Goal: Information Seeking & Learning: Check status

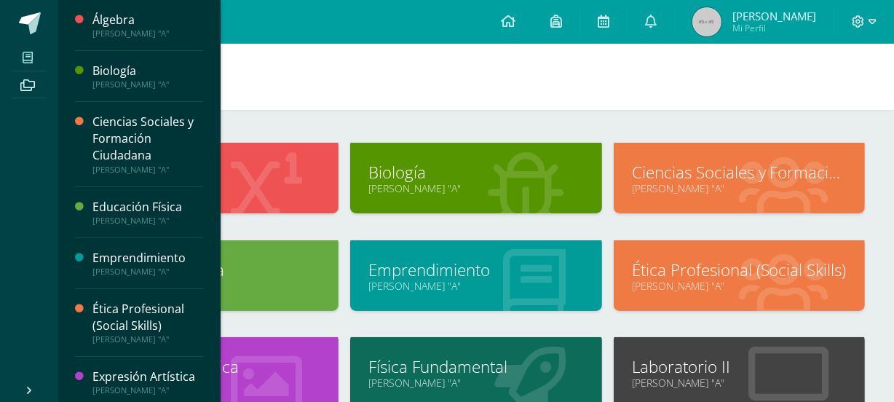
click at [713, 363] on link "Laboratorio II" at bounding box center [739, 366] width 215 height 23
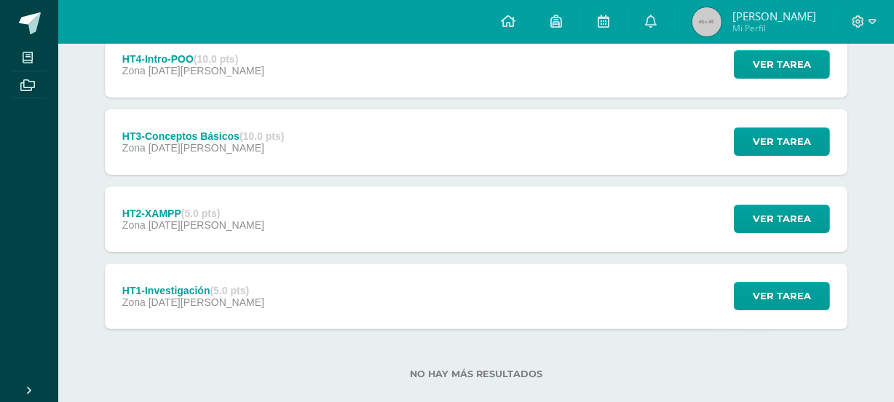
scroll to position [313, 0]
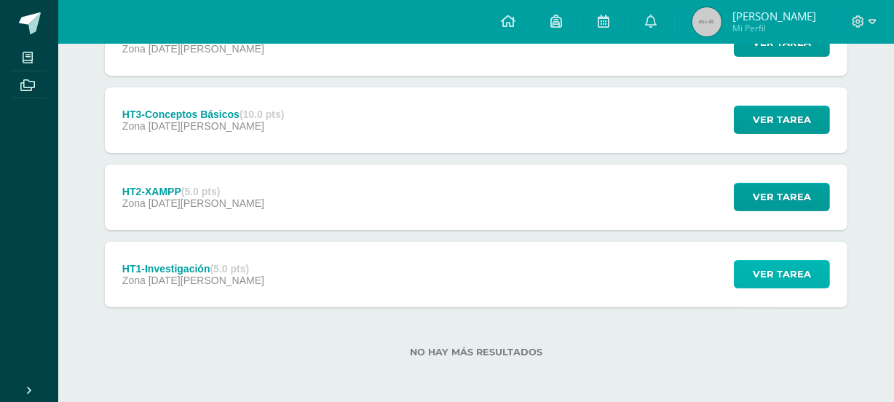
click at [765, 275] on span "Ver tarea" at bounding box center [782, 274] width 58 height 27
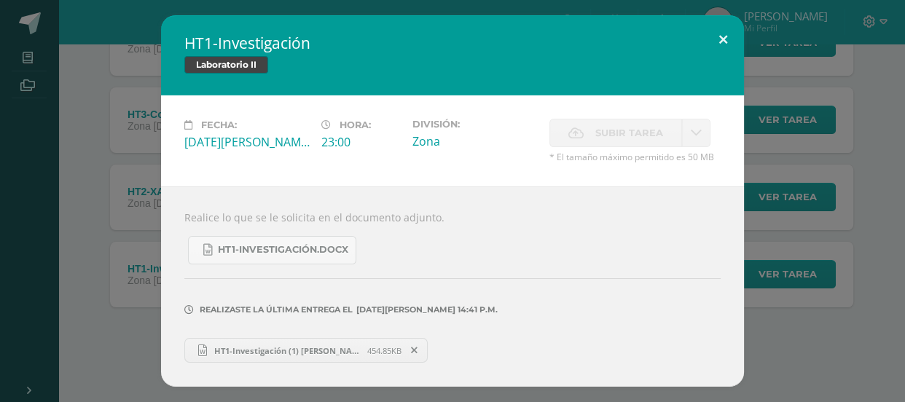
click at [720, 39] on button at bounding box center [723, 40] width 42 height 50
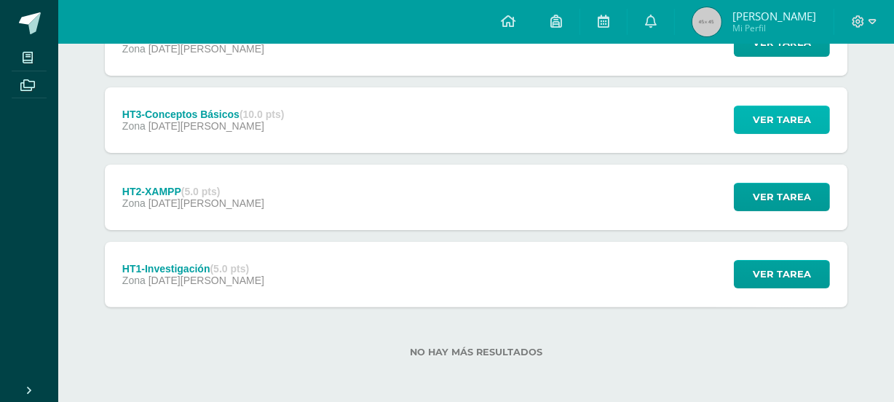
click at [774, 106] on span "Ver tarea" at bounding box center [782, 119] width 58 height 27
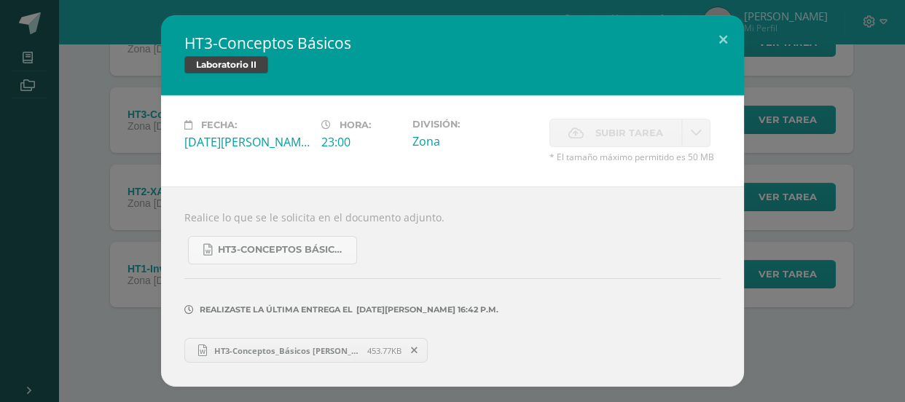
click at [294, 350] on span "HT3-Conceptos_Básicos Gretel López.docx" at bounding box center [287, 350] width 160 height 11
click at [720, 31] on button at bounding box center [723, 40] width 42 height 50
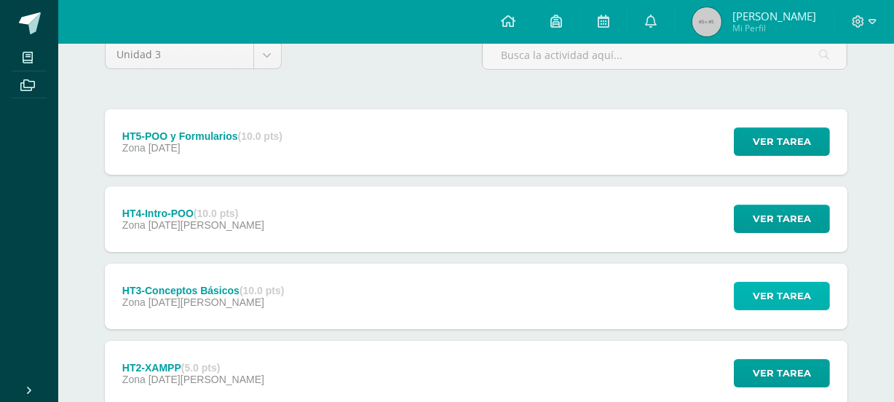
scroll to position [114, 0]
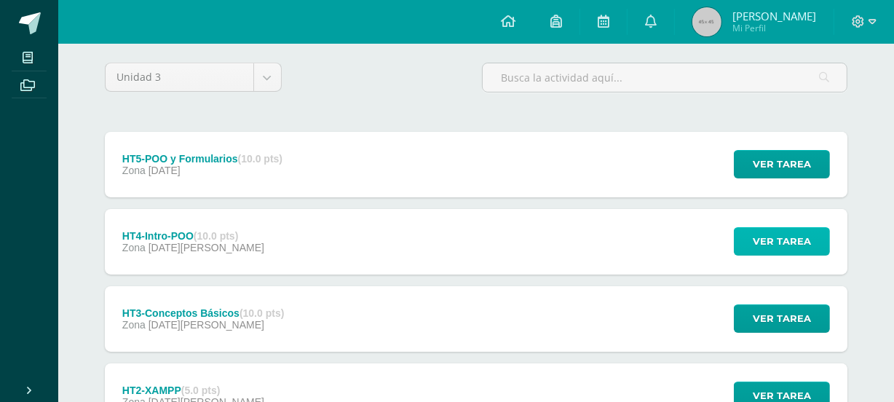
click at [772, 238] on span "Ver tarea" at bounding box center [782, 241] width 58 height 27
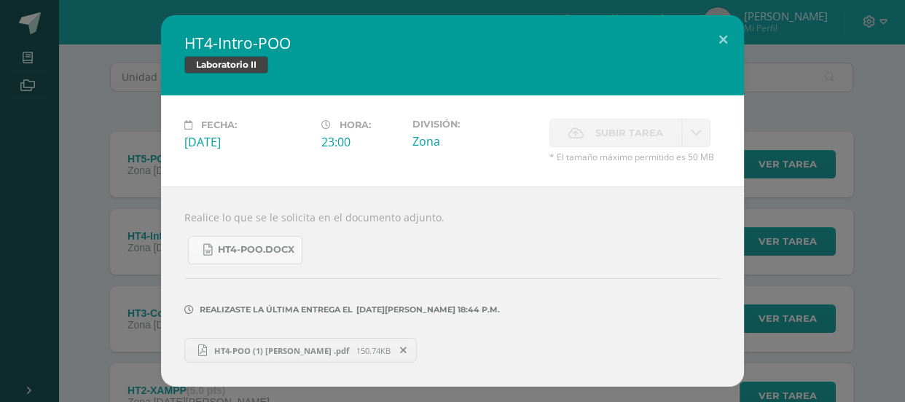
click at [294, 344] on link "HT4-POO (1) Gretel López .pdf 150.74KB" at bounding box center [300, 350] width 232 height 25
click at [722, 36] on button at bounding box center [723, 40] width 42 height 50
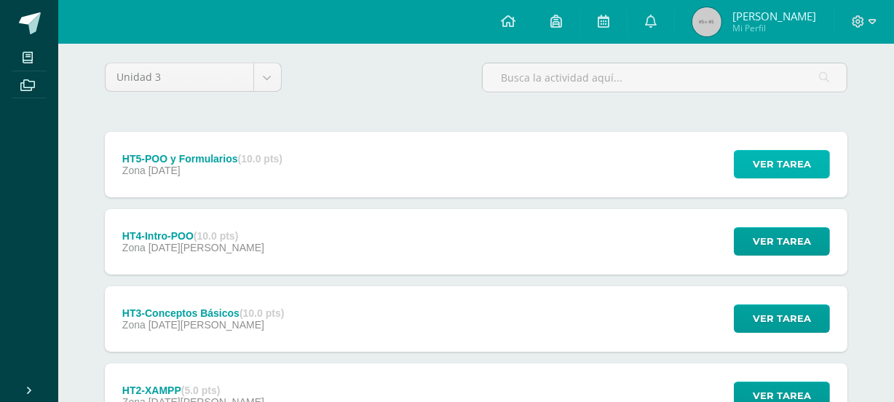
click at [773, 165] on span "Ver tarea" at bounding box center [782, 164] width 58 height 27
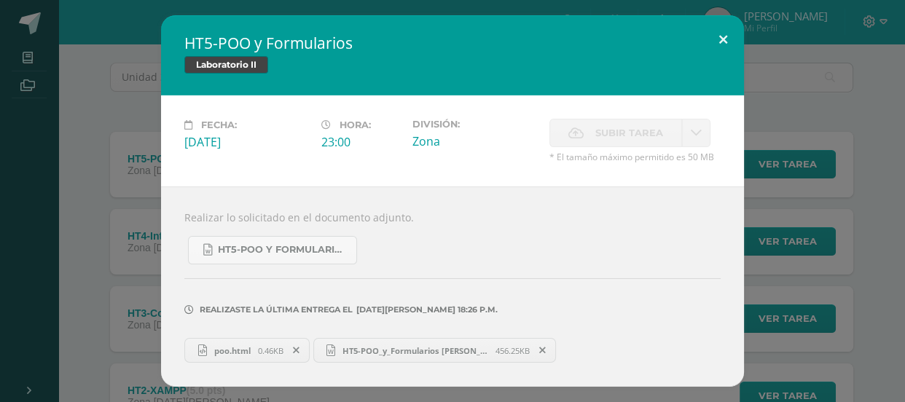
click at [726, 38] on button at bounding box center [723, 40] width 42 height 50
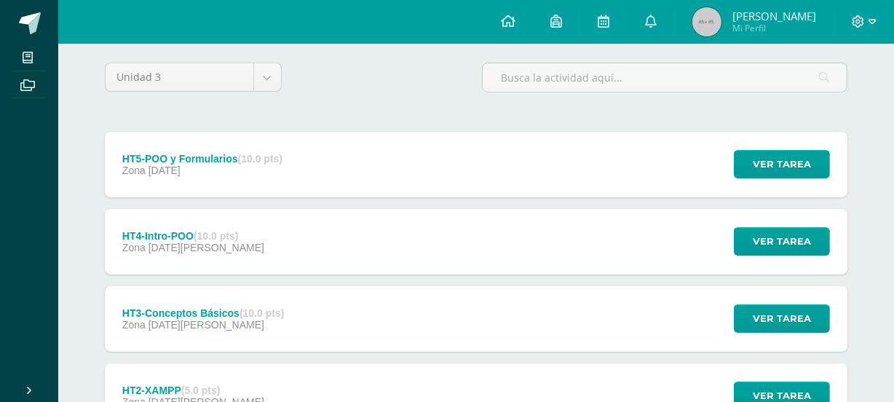
click at [726, 38] on link "Gretel Elvira Mi Perfil" at bounding box center [754, 22] width 159 height 44
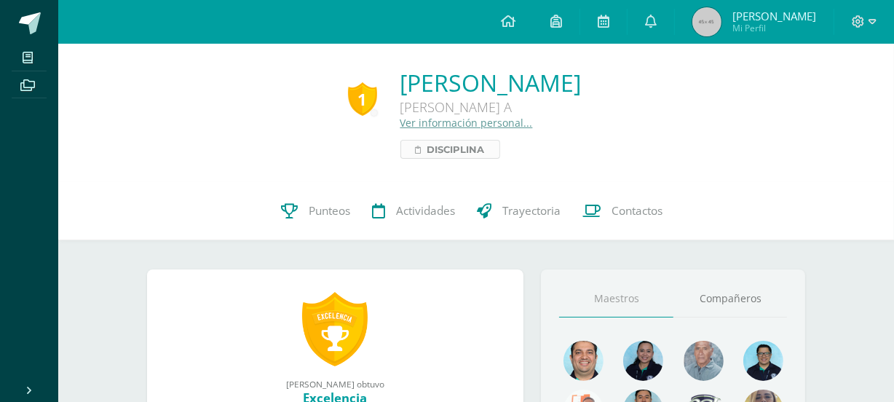
click at [428, 153] on span "Disciplina" at bounding box center [457, 149] width 58 height 17
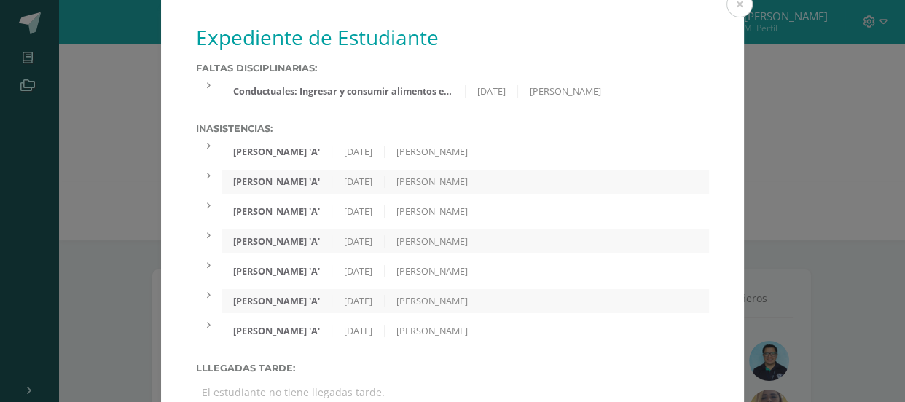
click at [385, 153] on div "23/07/2025" at bounding box center [358, 152] width 52 height 12
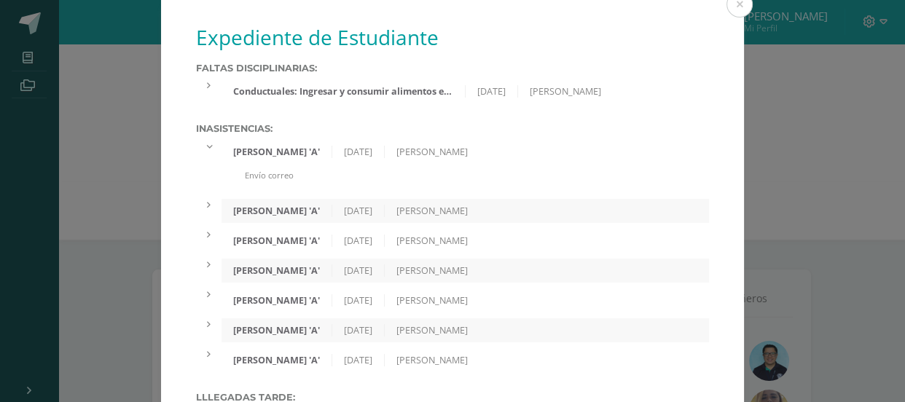
click at [385, 153] on div "23/07/2025" at bounding box center [358, 152] width 52 height 12
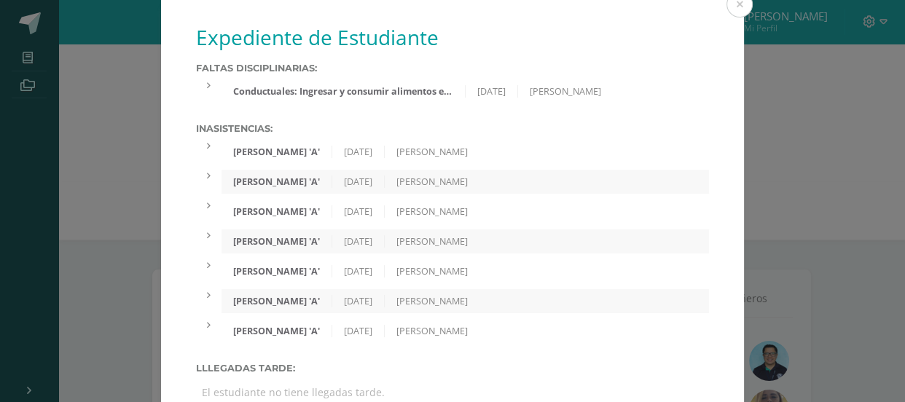
click at [385, 181] on div "16/07/2025" at bounding box center [358, 182] width 52 height 12
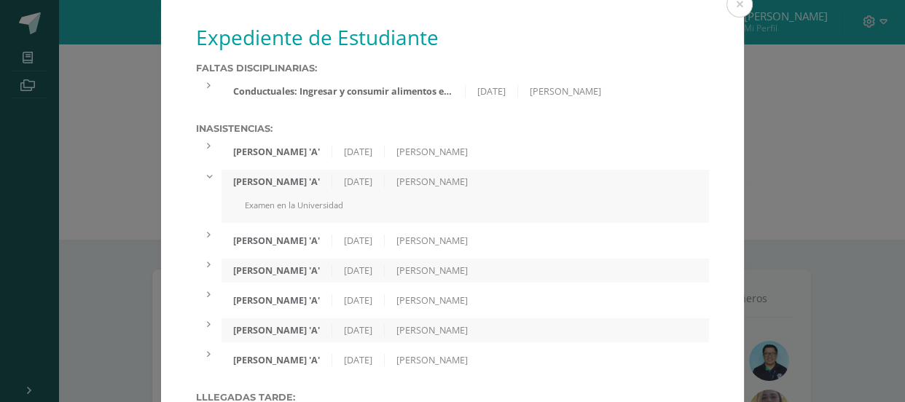
click at [385, 181] on div "16/07/2025" at bounding box center [358, 182] width 52 height 12
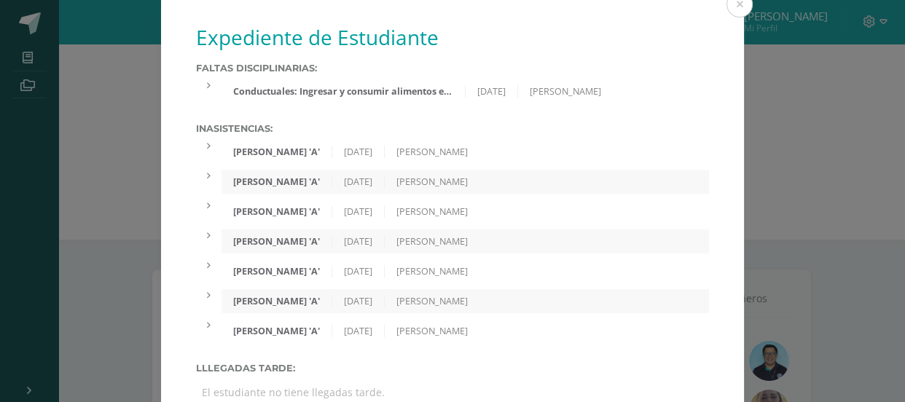
click at [371, 213] on div "06/05/2025" at bounding box center [358, 211] width 52 height 12
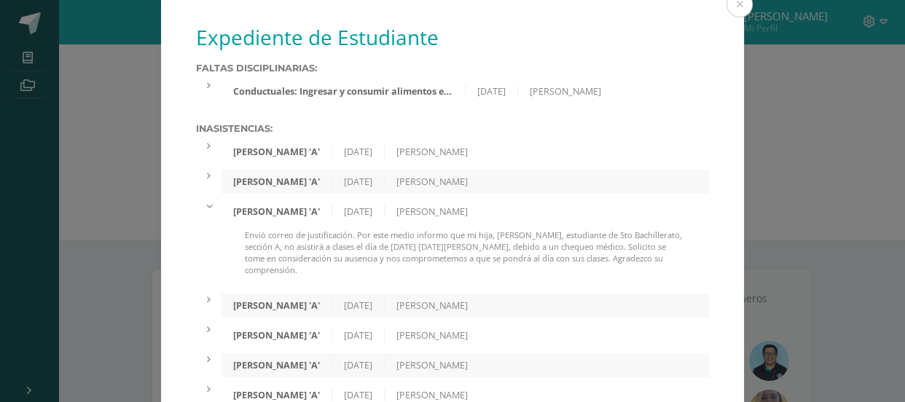
click at [371, 213] on div "06/05/2025" at bounding box center [358, 211] width 52 height 12
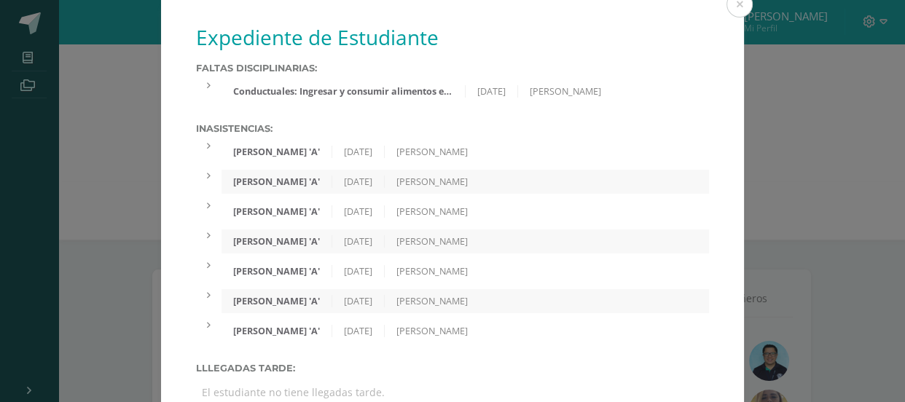
click at [358, 240] on div "09/04/2025" at bounding box center [358, 241] width 52 height 12
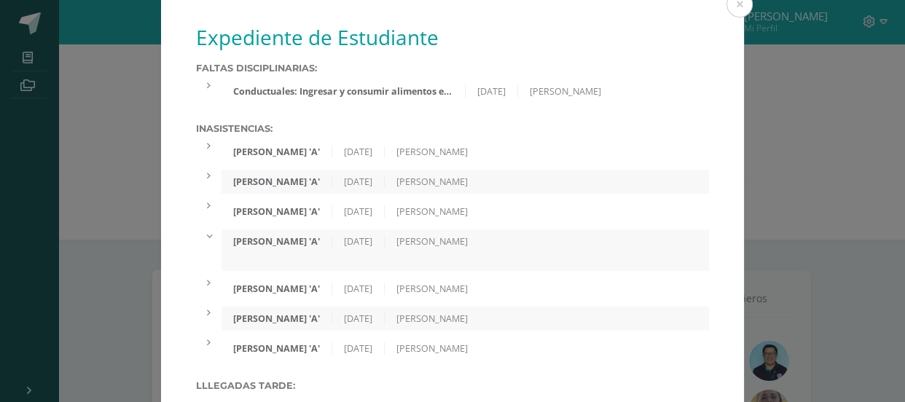
click at [358, 240] on div "09/04/2025" at bounding box center [358, 241] width 52 height 12
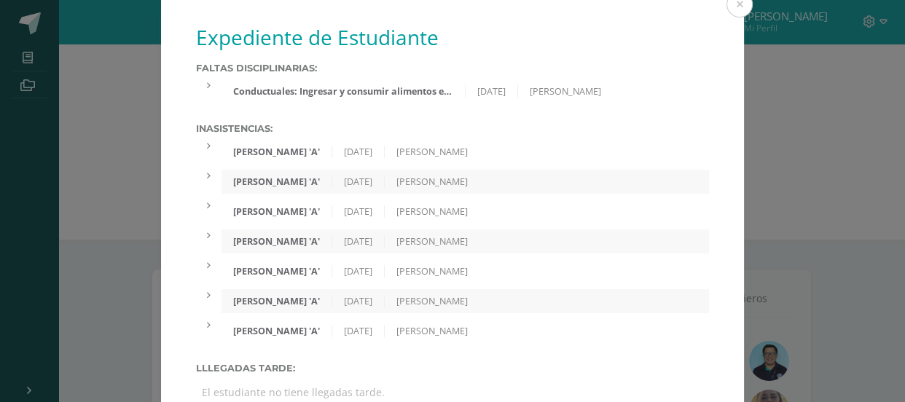
click at [356, 270] on div "07/04/2025" at bounding box center [358, 271] width 52 height 12
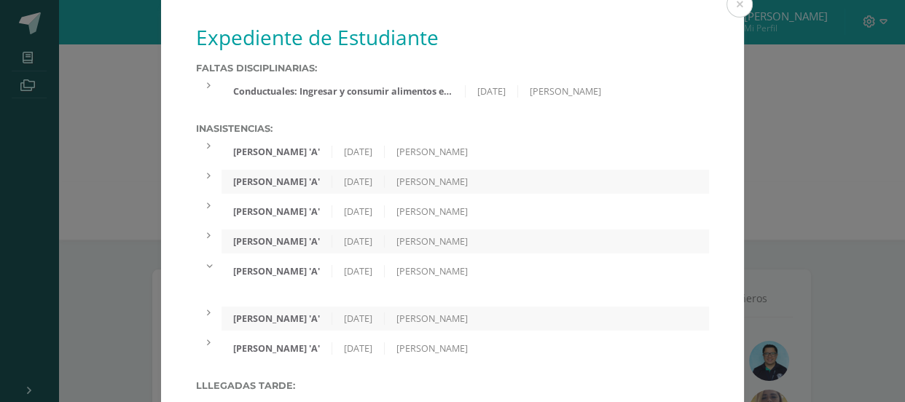
click at [356, 270] on div "07/04/2025" at bounding box center [358, 271] width 52 height 12
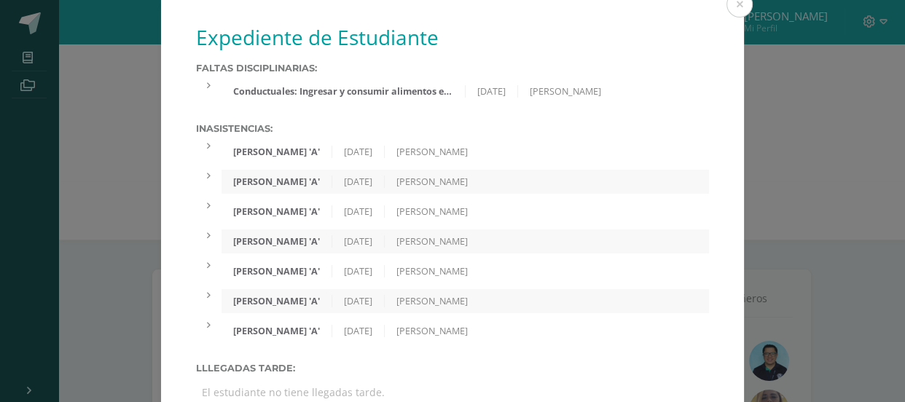
click at [344, 300] on div "31/03/2025" at bounding box center [358, 301] width 52 height 12
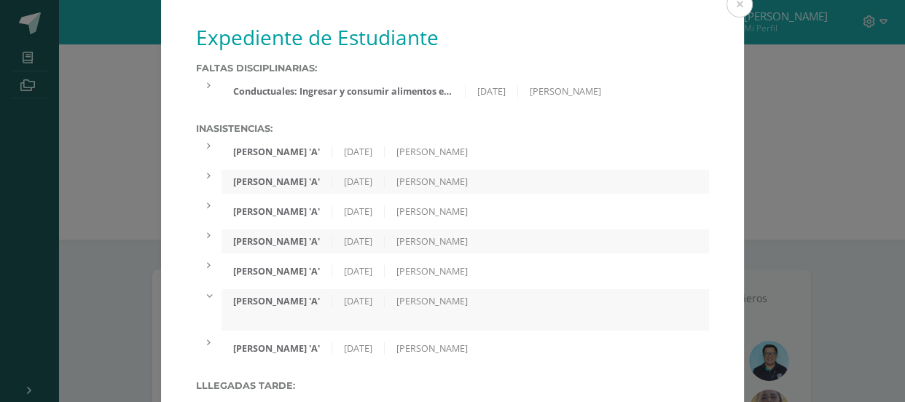
click at [344, 300] on div "31/03/2025" at bounding box center [358, 301] width 52 height 12
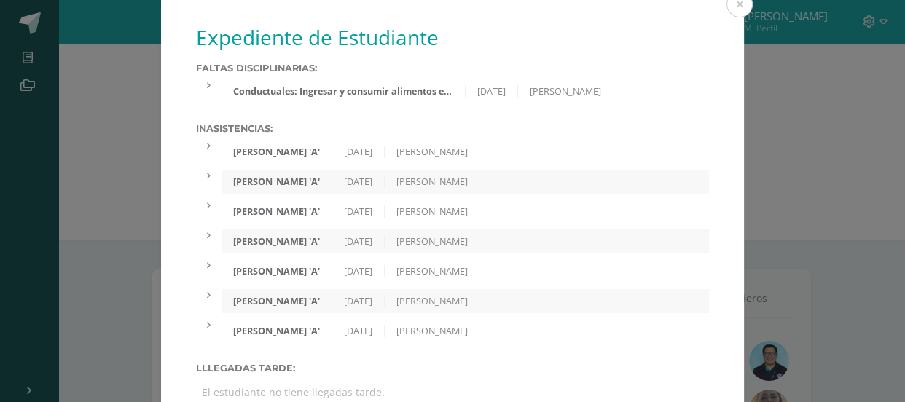
click at [332, 331] on div "Quinto Bachillerato 'A'" at bounding box center [276, 331] width 111 height 12
drag, startPoint x: 406, startPoint y: 175, endPoint x: 446, endPoint y: 82, distance: 100.5
click at [435, 106] on div "Expediente de Estudiante Faltas Disciplinarias: Conductuales: Ingresar y consum…" at bounding box center [452, 214] width 583 height 428
click at [422, 134] on label "Inasistencias:" at bounding box center [452, 128] width 513 height 11
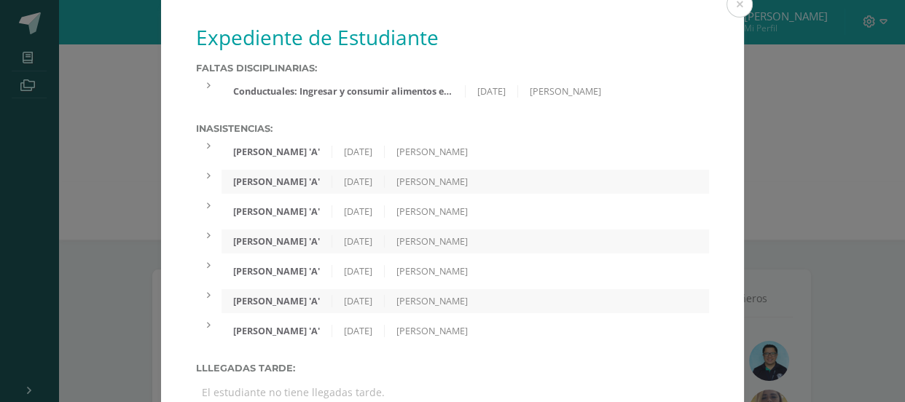
click at [422, 94] on div "Conductuales: Ingresar y consumir alimentos en lugares no autorizados." at bounding box center [342, 91] width 243 height 12
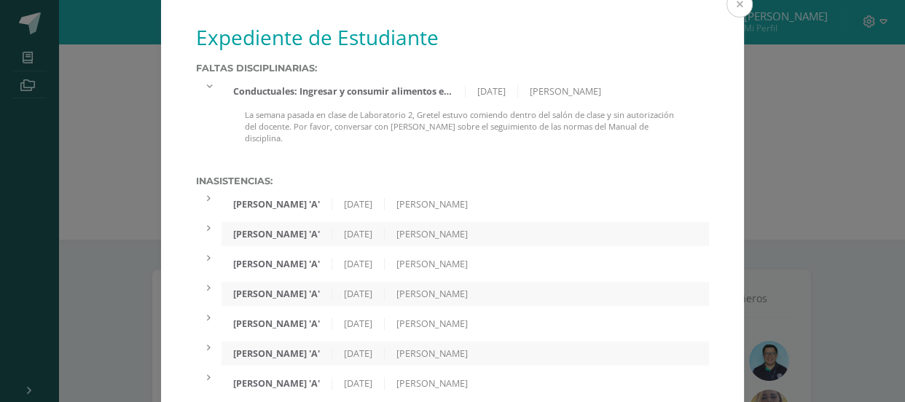
click at [734, 2] on button at bounding box center [739, 4] width 26 height 26
